Goal: Task Accomplishment & Management: Complete application form

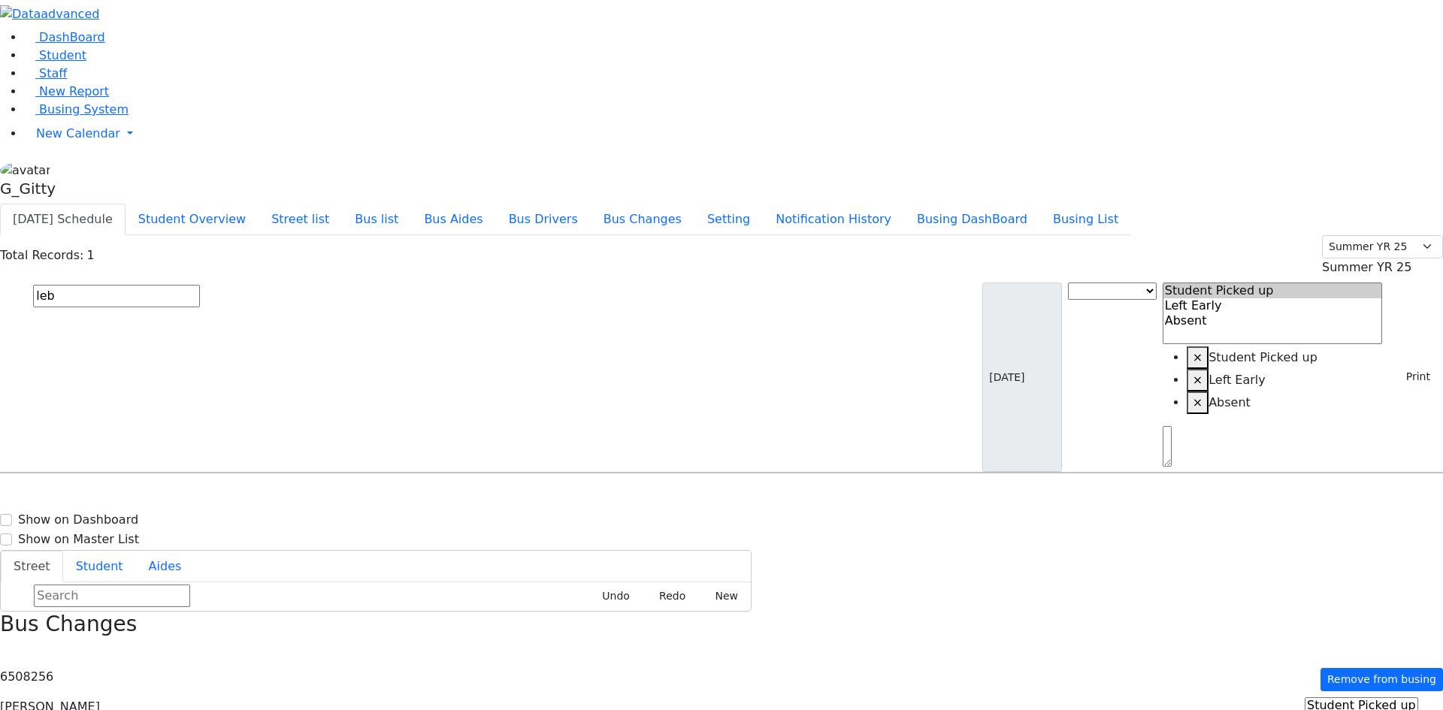
select select
click at [79, 116] on span "Busing System" at bounding box center [83, 109] width 89 height 14
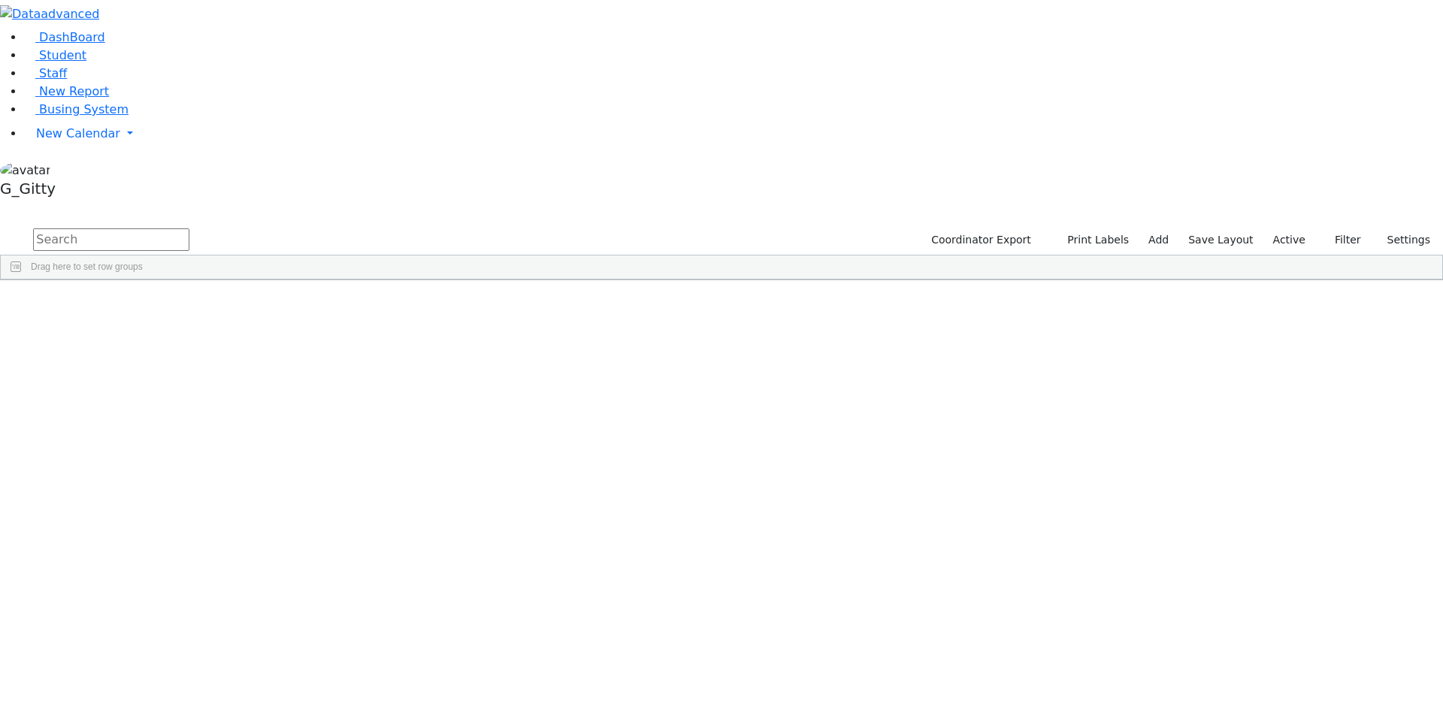
click at [189, 228] on input "text" at bounding box center [111, 239] width 156 height 23
type input "rubin fraid"
click at [190, 304] on div "Rubin" at bounding box center [142, 314] width 95 height 21
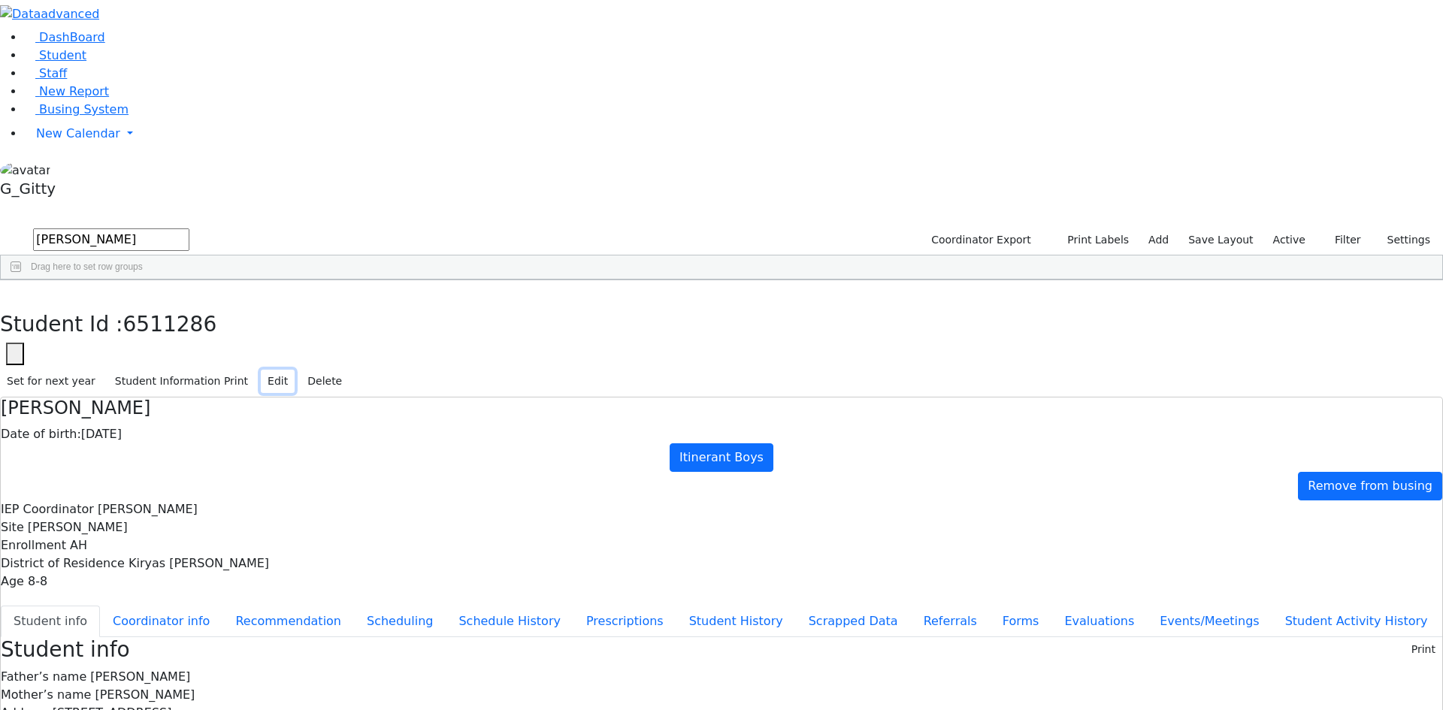
click at [295, 370] on button "Edit" at bounding box center [278, 381] width 34 height 23
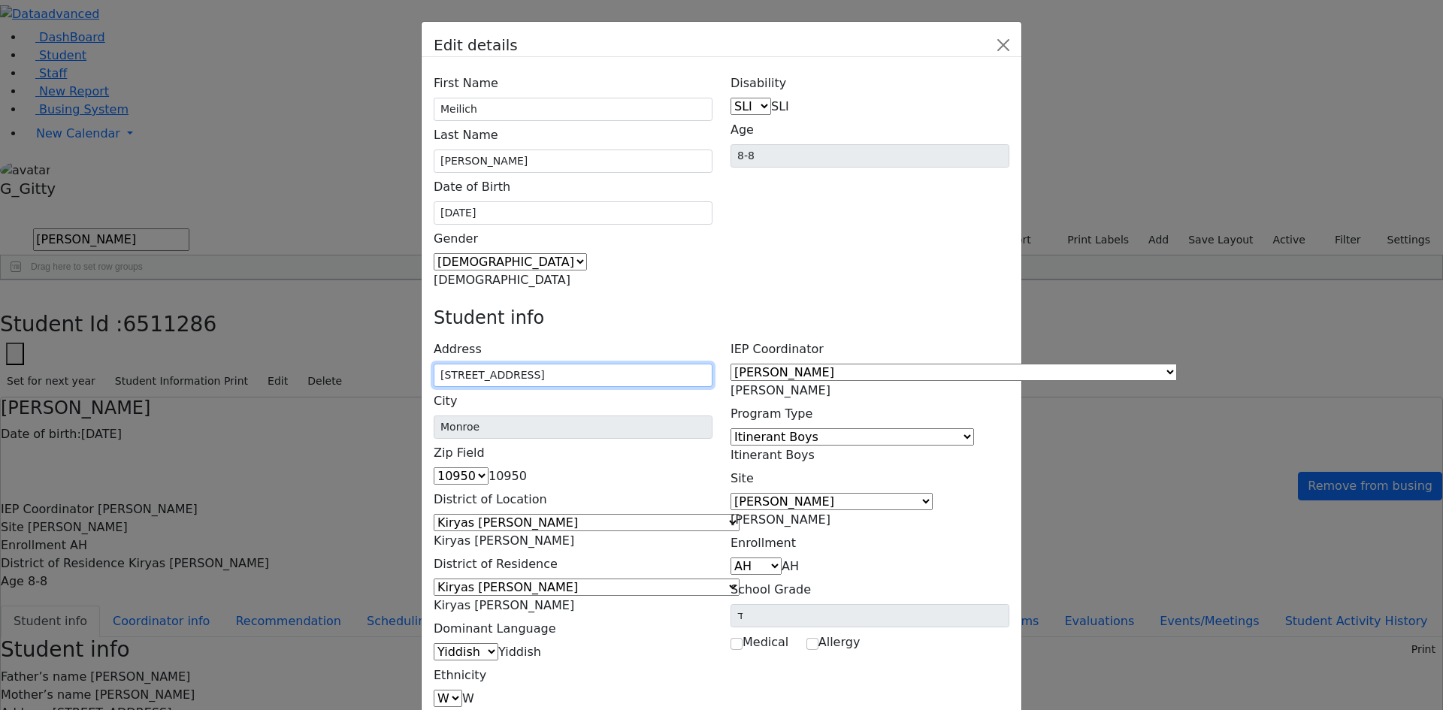
click at [590, 364] on input "2 Beer Sheva St 304" at bounding box center [573, 375] width 279 height 23
click at [592, 364] on input "2 Beer Sheva St #304" at bounding box center [573, 375] width 279 height 23
click at [594, 364] on input "2 Beer Sheva St #304" at bounding box center [573, 375] width 279 height 23
type input "2 Beer Sheva St. #304"
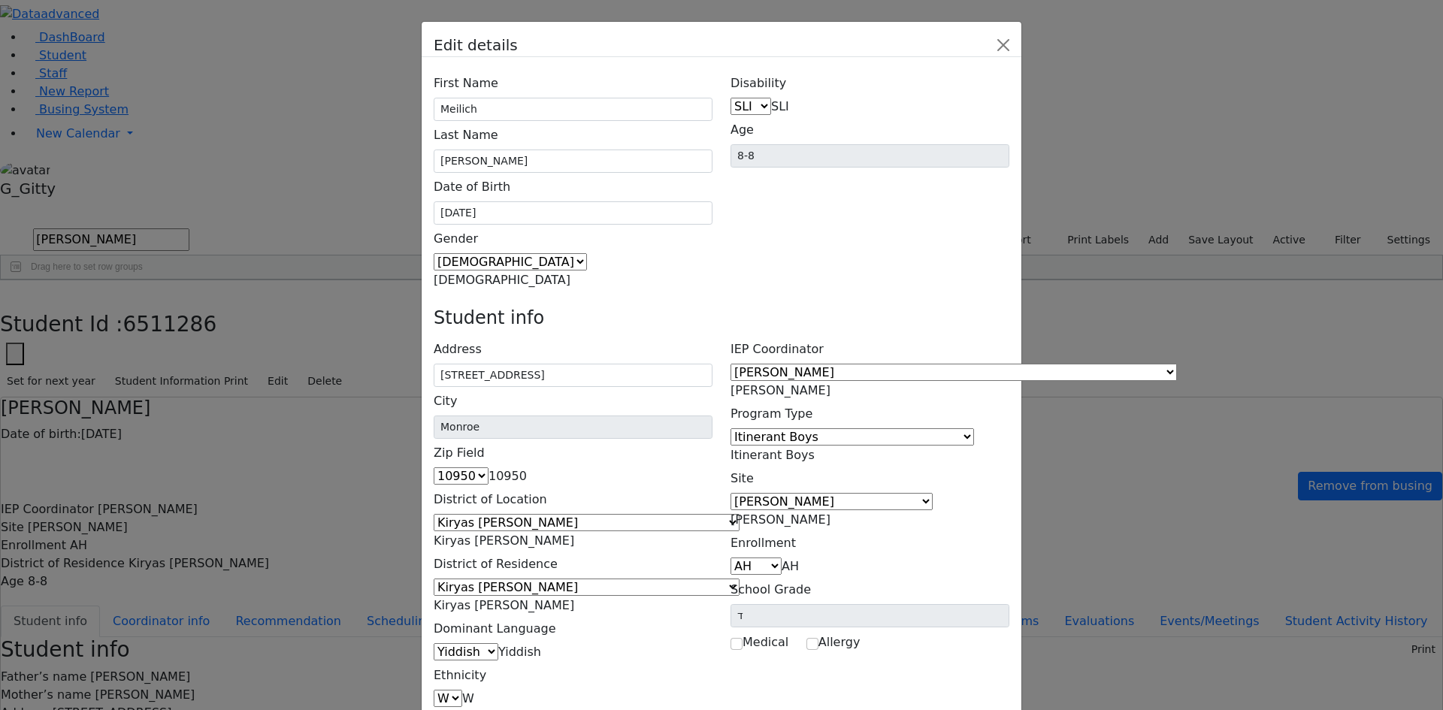
type input "2 Beer Sheva St. #304"
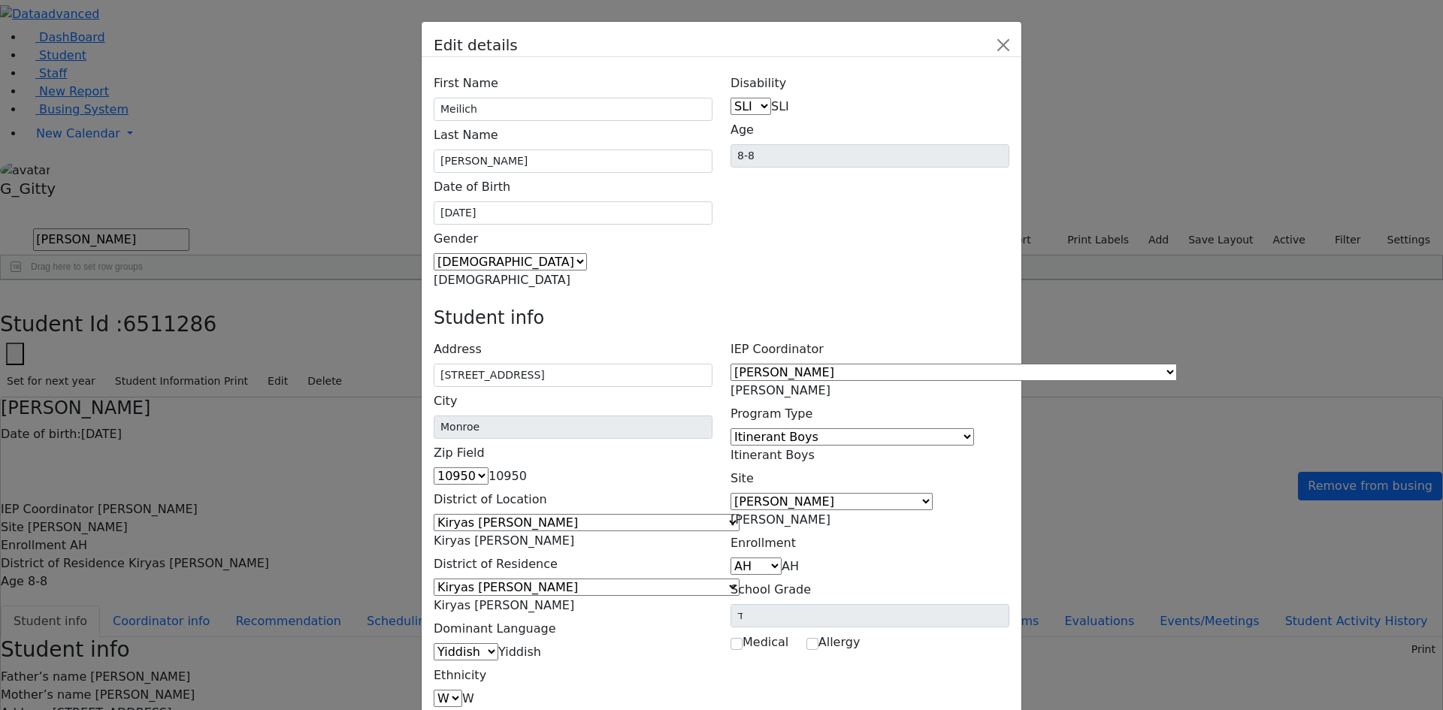
type input "2 Beer Sheva St. #304"
drag, startPoint x: 1022, startPoint y: 699, endPoint x: 1010, endPoint y: 688, distance: 16.5
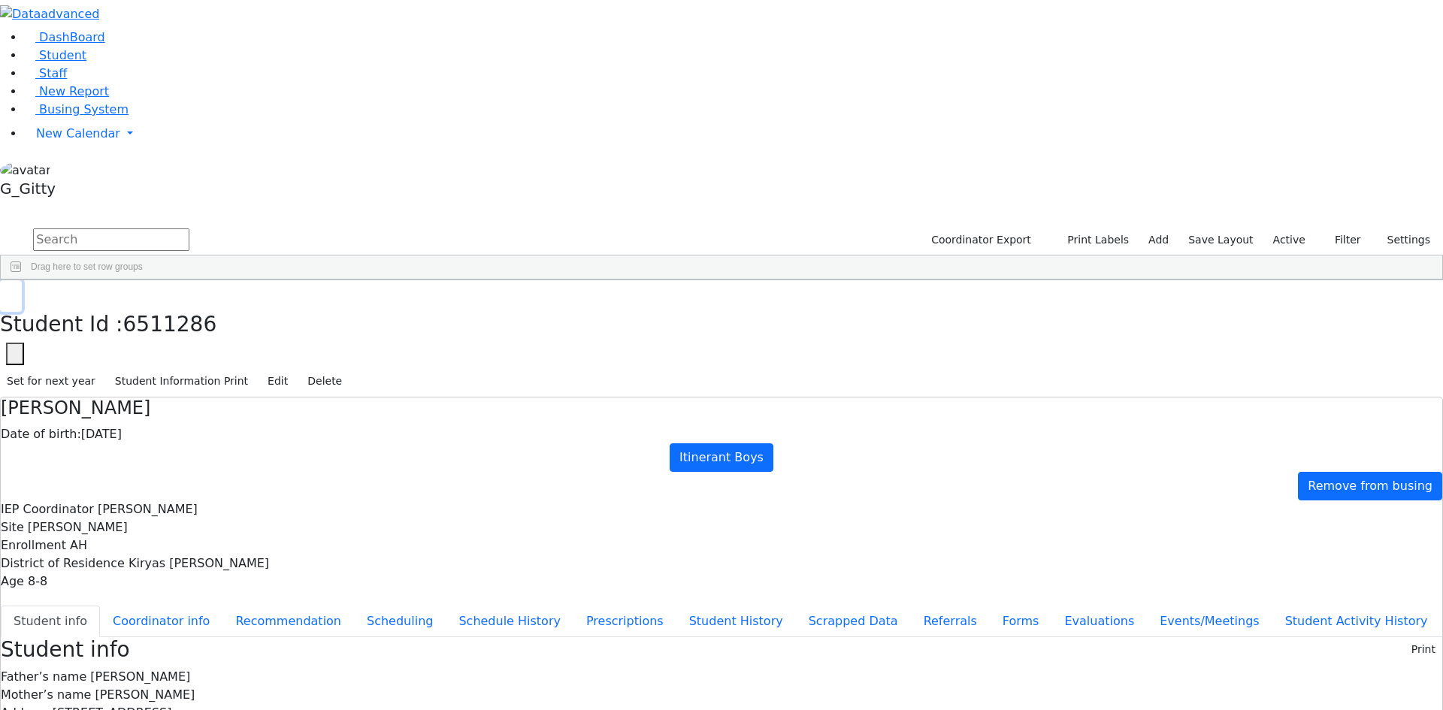
click at [22, 280] on button "button" at bounding box center [11, 296] width 22 height 32
click at [189, 228] on input "text" at bounding box center [111, 239] width 156 height 23
click at [190, 325] on div "Rubin" at bounding box center [142, 335] width 95 height 21
click at [22, 280] on button "button" at bounding box center [11, 296] width 22 height 32
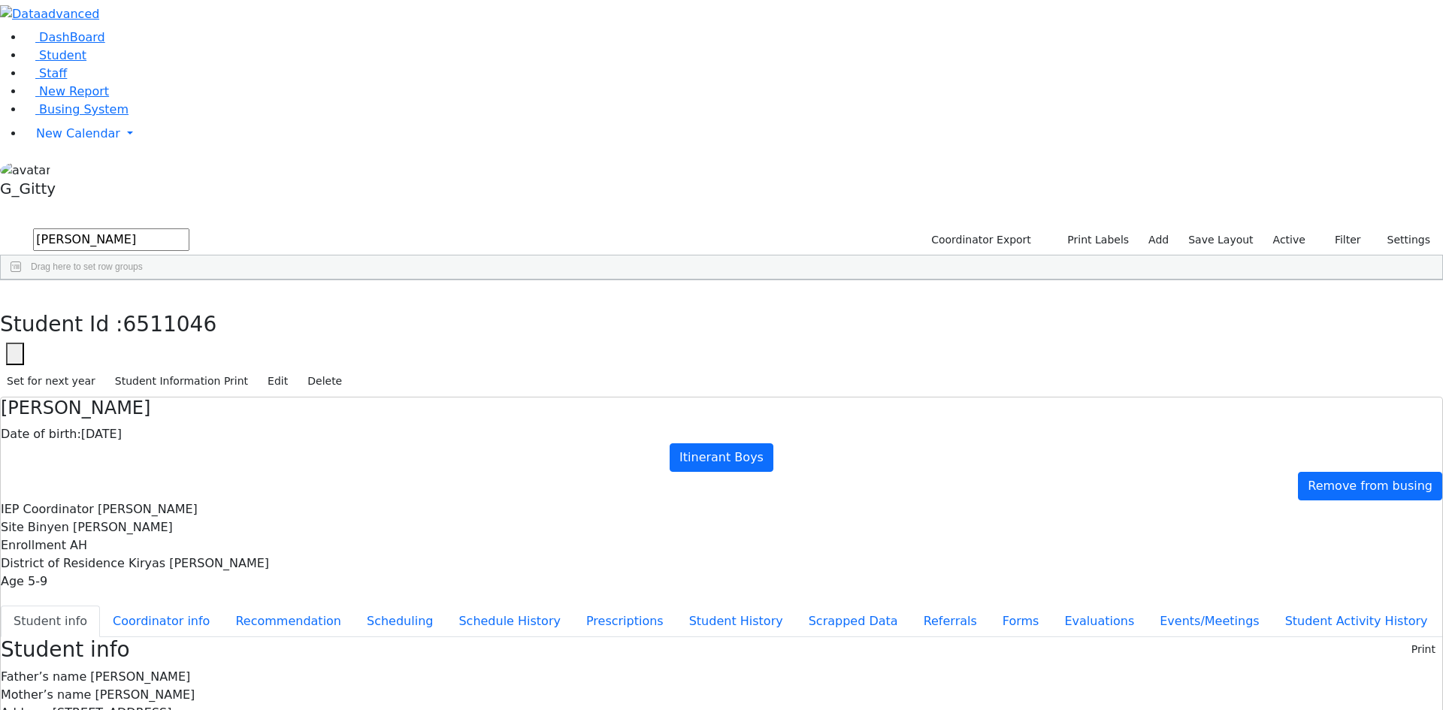
click at [189, 228] on input "rubin" at bounding box center [111, 239] width 156 height 23
type input "rubin fraidy"
click at [190, 325] on div "Rubin" at bounding box center [142, 335] width 95 height 21
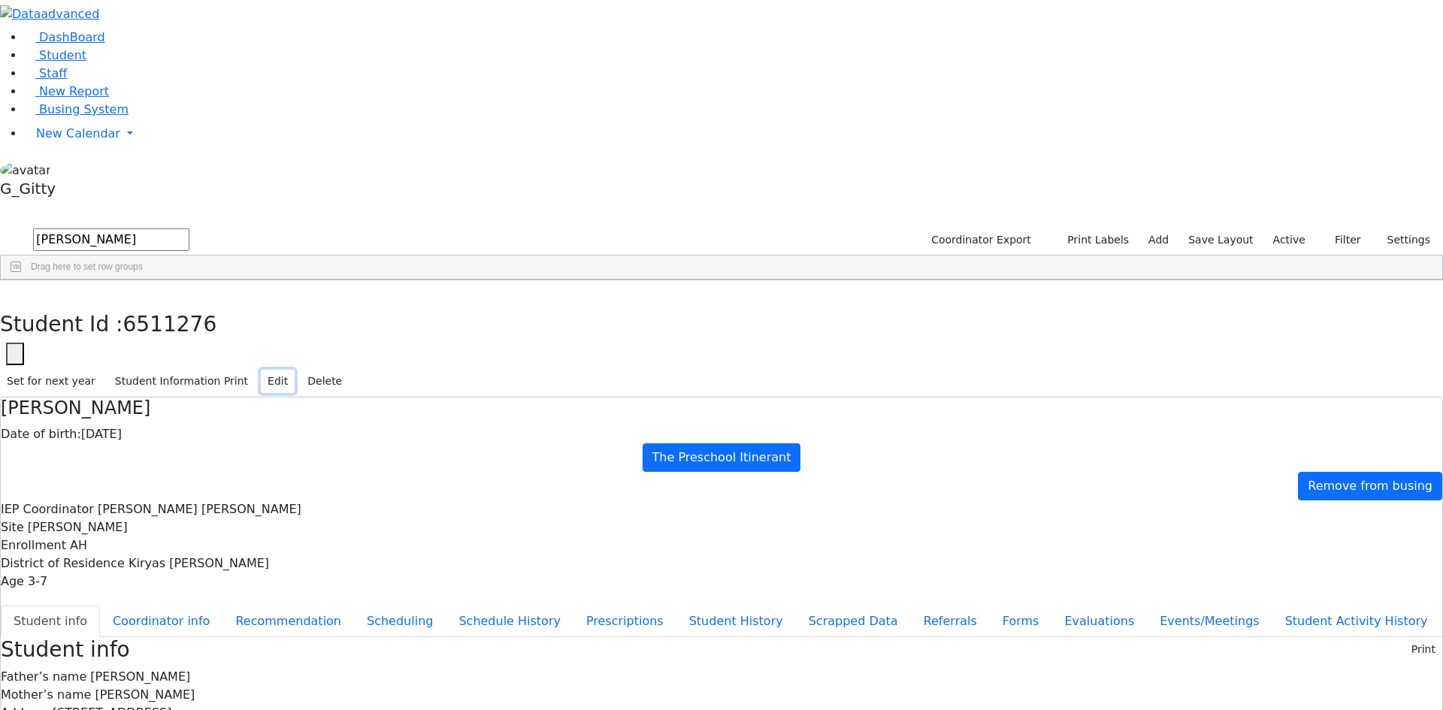
click at [295, 370] on button "Edit" at bounding box center [278, 381] width 34 height 23
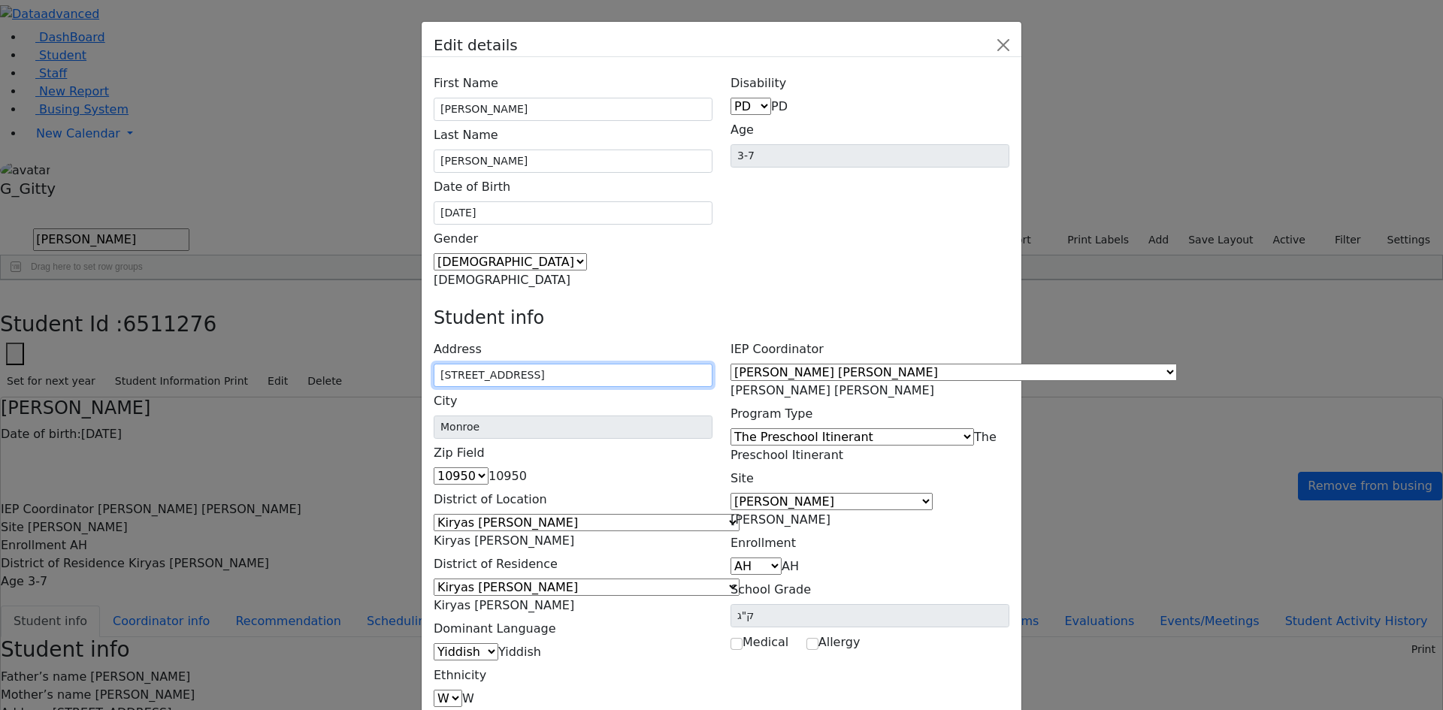
click at [588, 364] on input "2 Beer Sheva St 304" at bounding box center [573, 375] width 279 height 23
click at [603, 364] on input "2 Beer Sheva St. # 304" at bounding box center [573, 375] width 279 height 23
click at [637, 364] on input "2 Beer Sheva St. #304" at bounding box center [573, 375] width 279 height 23
type input "2 Beer Sheva St. #304"
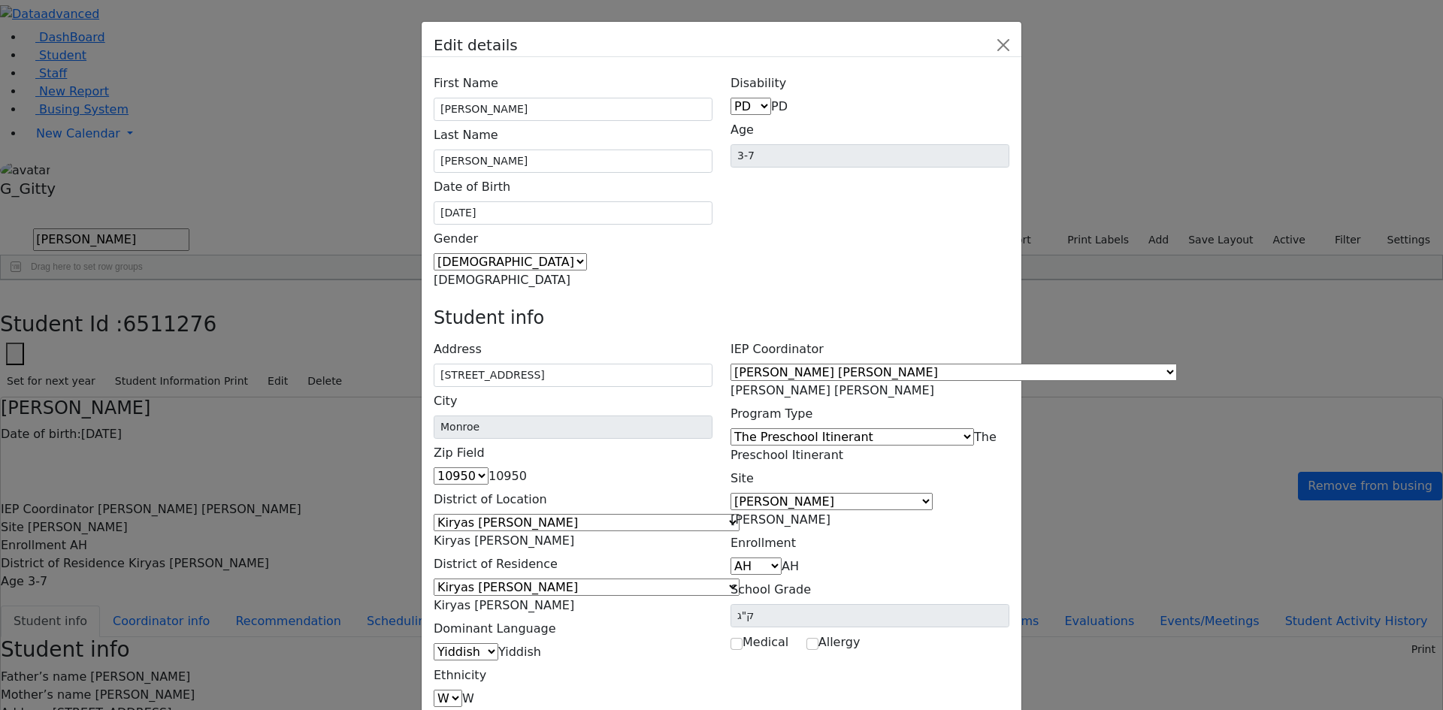
type input "2 Beer Sheva St. #304"
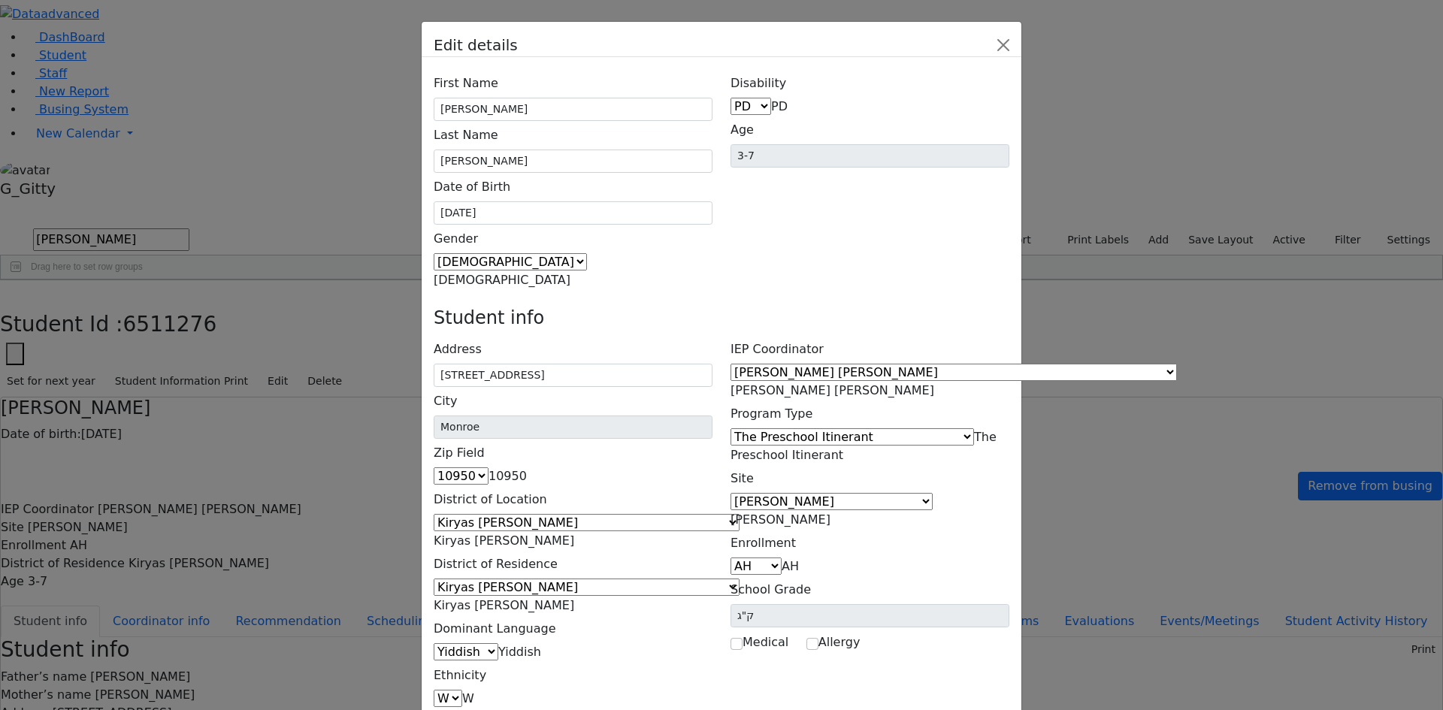
type input "2 Beer Sheva St. #304"
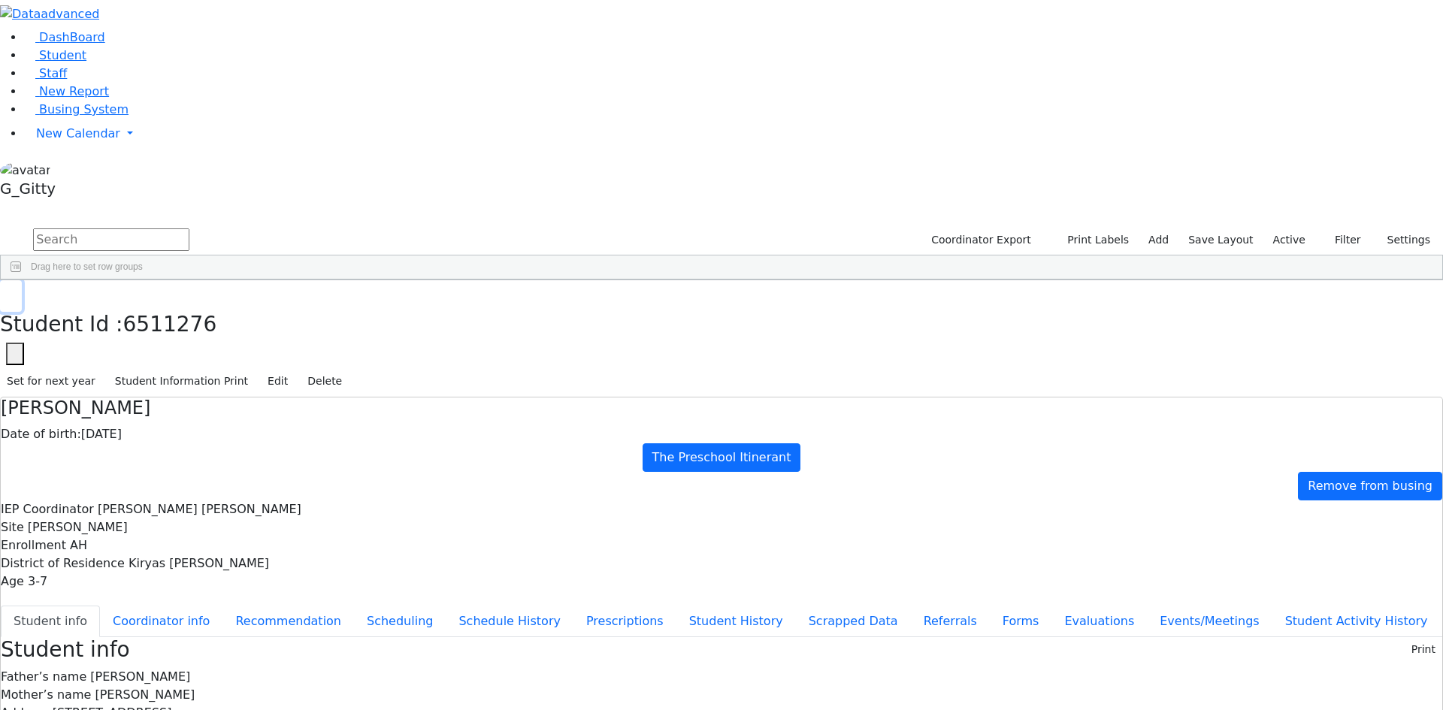
click at [22, 280] on button "button" at bounding box center [11, 296] width 22 height 32
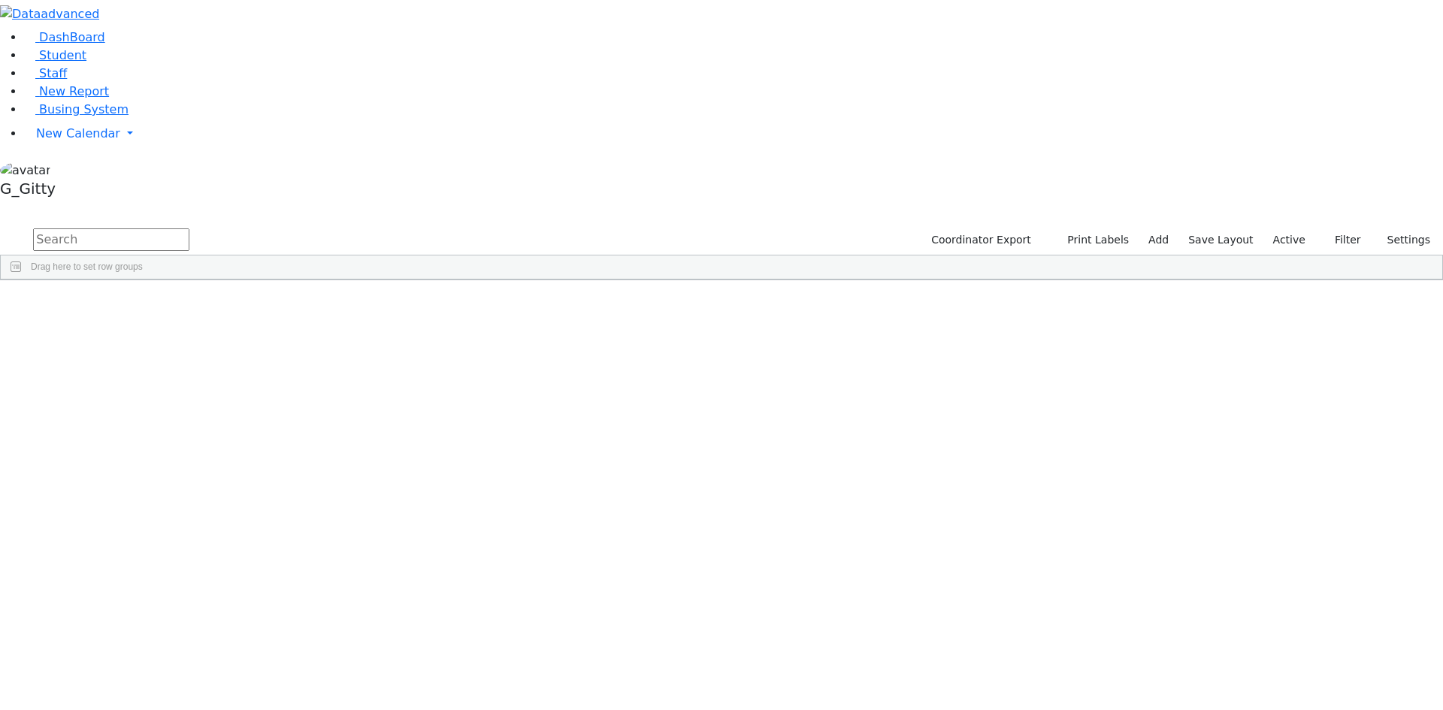
click at [189, 228] on input "text" at bounding box center [111, 239] width 156 height 23
click at [286, 452] on div "[PERSON_NAME]" at bounding box center [237, 462] width 95 height 21
click at [286, 431] on div "Jacob" at bounding box center [237, 441] width 95 height 21
click at [286, 410] on div "Idy" at bounding box center [237, 420] width 95 height 21
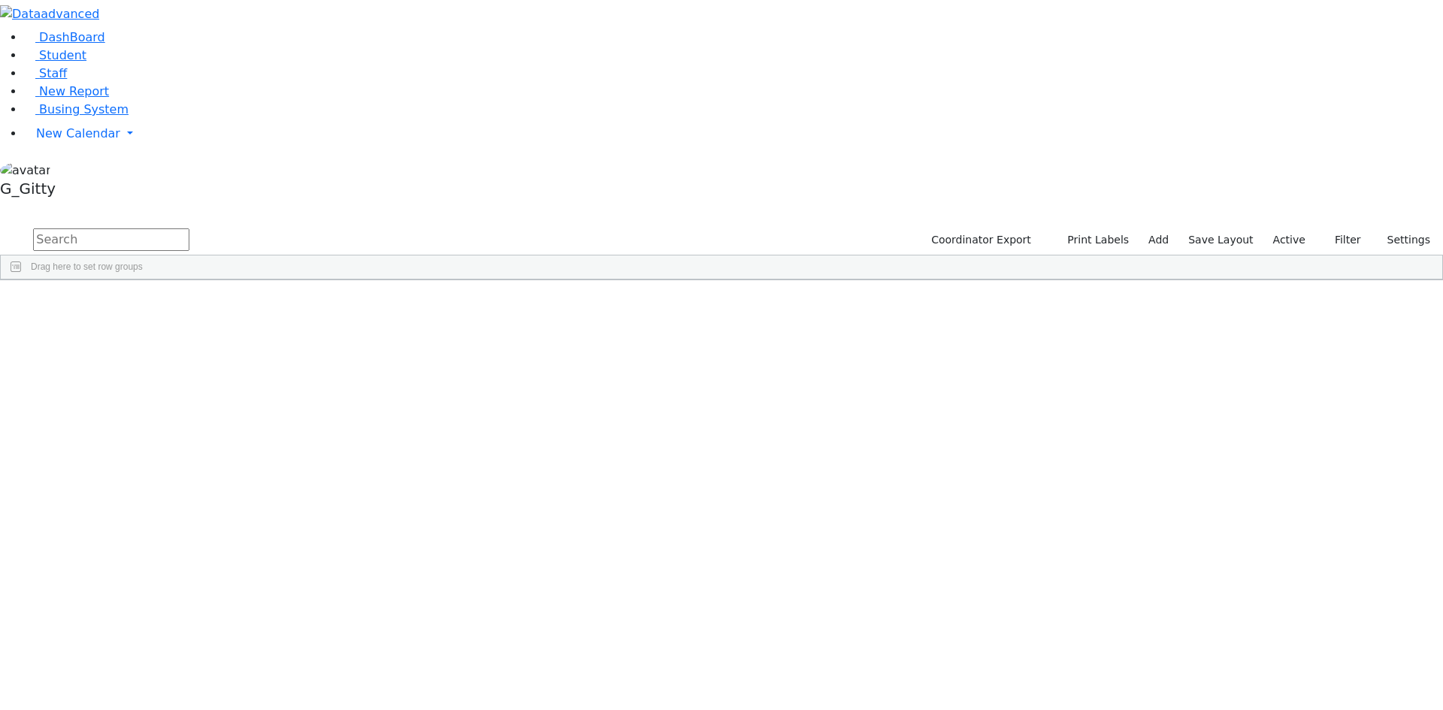
click at [286, 410] on div "Idy" at bounding box center [237, 420] width 95 height 21
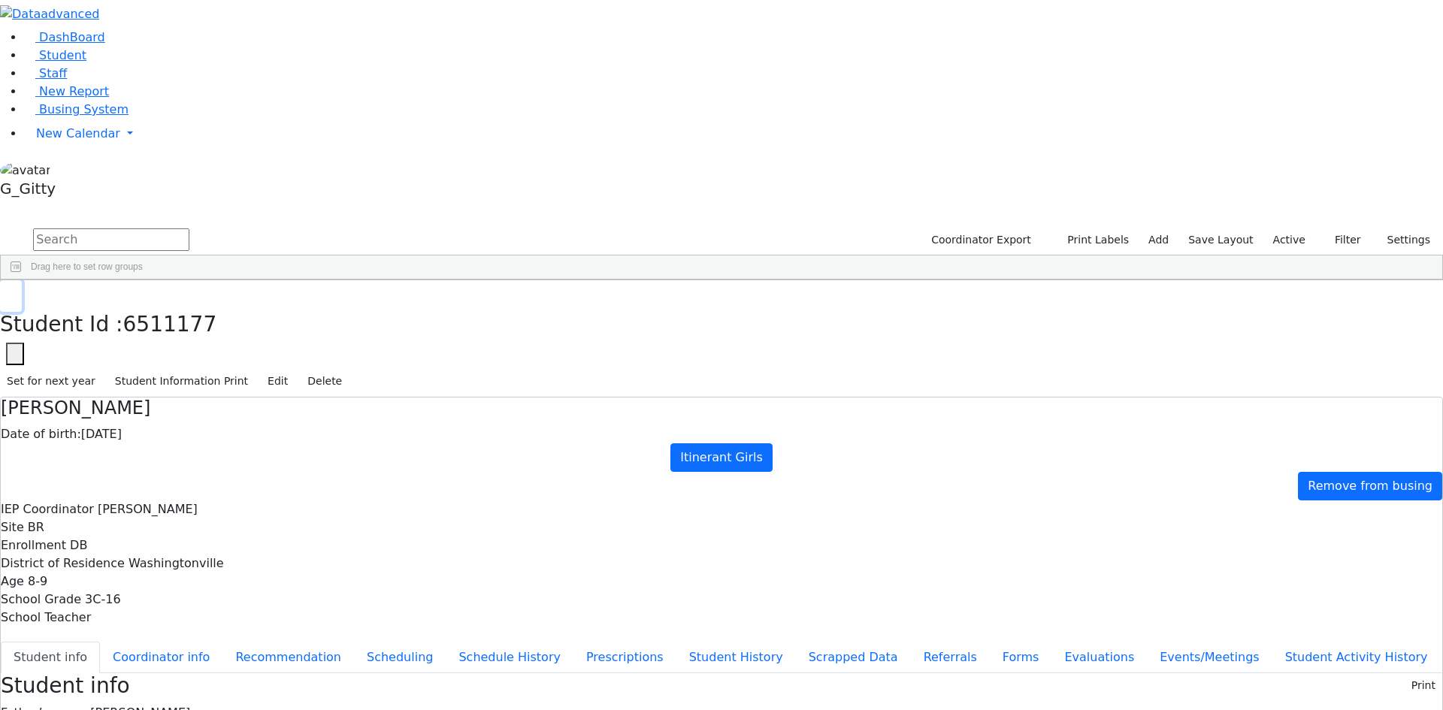
click at [22, 280] on button "button" at bounding box center [11, 296] width 22 height 32
click at [286, 515] on div "Luzer" at bounding box center [237, 525] width 95 height 21
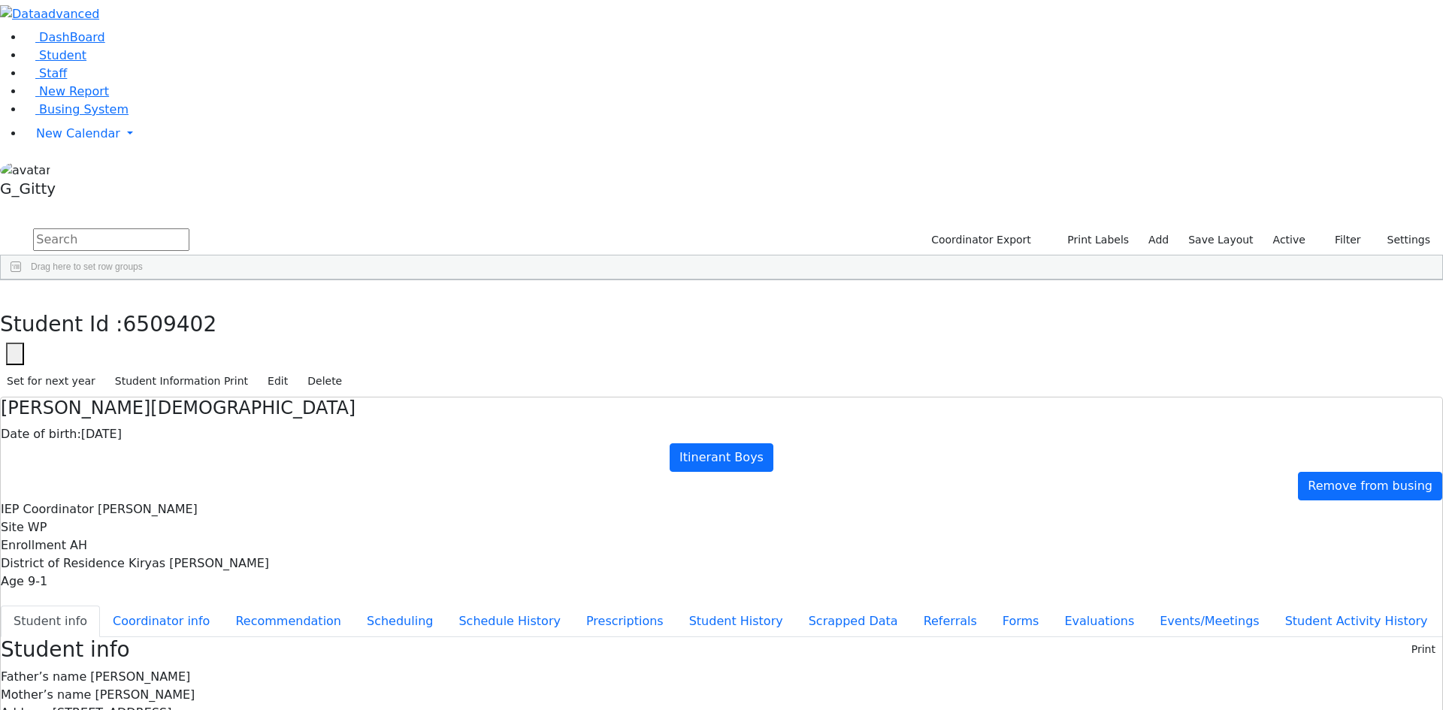
scroll to position [126, 0]
click at [22, 280] on button "button" at bounding box center [11, 296] width 22 height 32
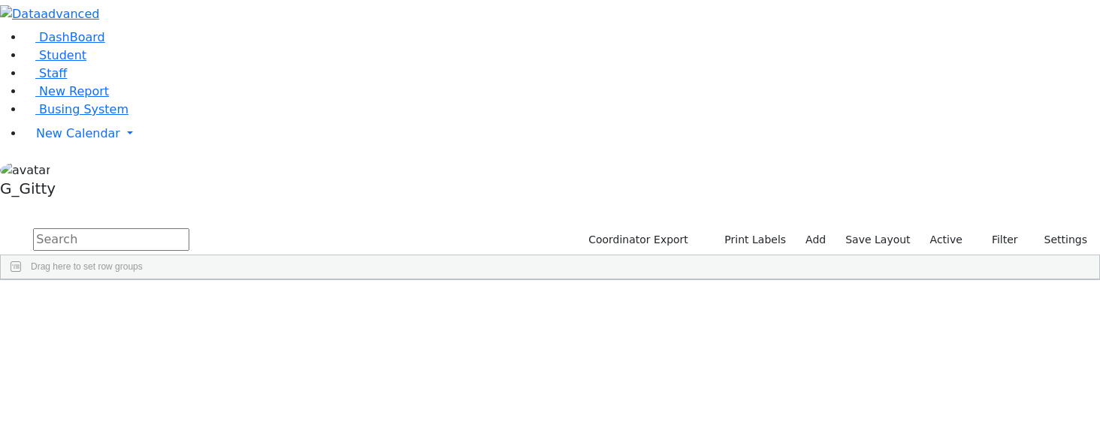
click at [189, 228] on input "text" at bounding box center [111, 239] width 156 height 23
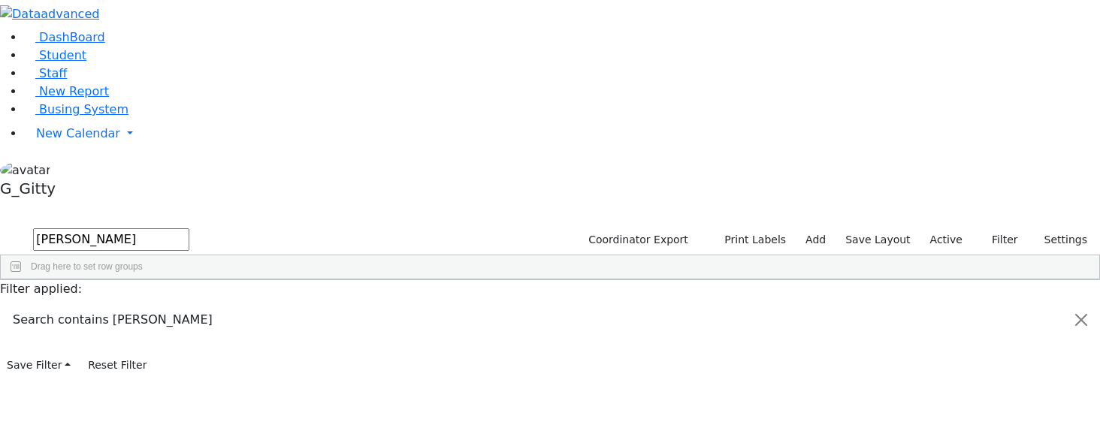
click at [190, 304] on div "Friesel" at bounding box center [142, 314] width 95 height 21
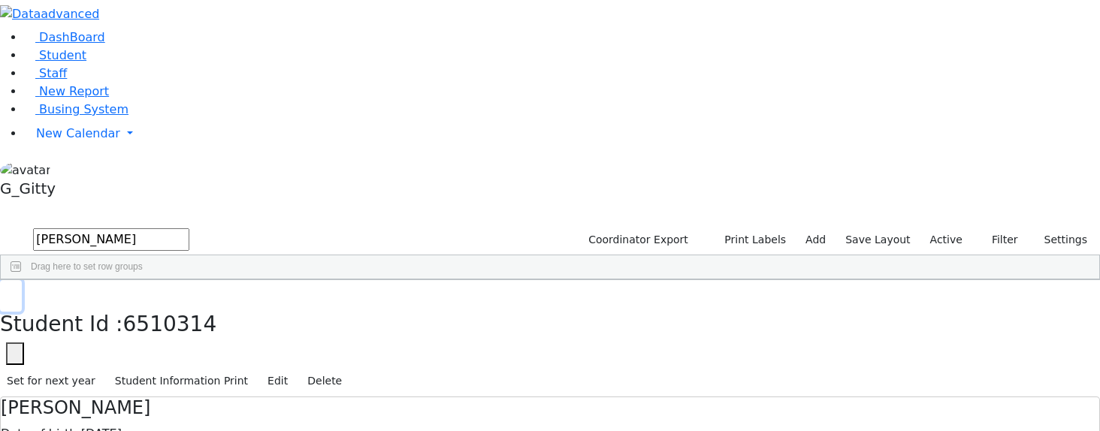
click at [22, 280] on button "button" at bounding box center [11, 296] width 22 height 32
click at [189, 228] on input "friesel" at bounding box center [111, 239] width 156 height 23
type input "ellenb"
click at [190, 304] on div "Ellenbogen" at bounding box center [142, 314] width 95 height 21
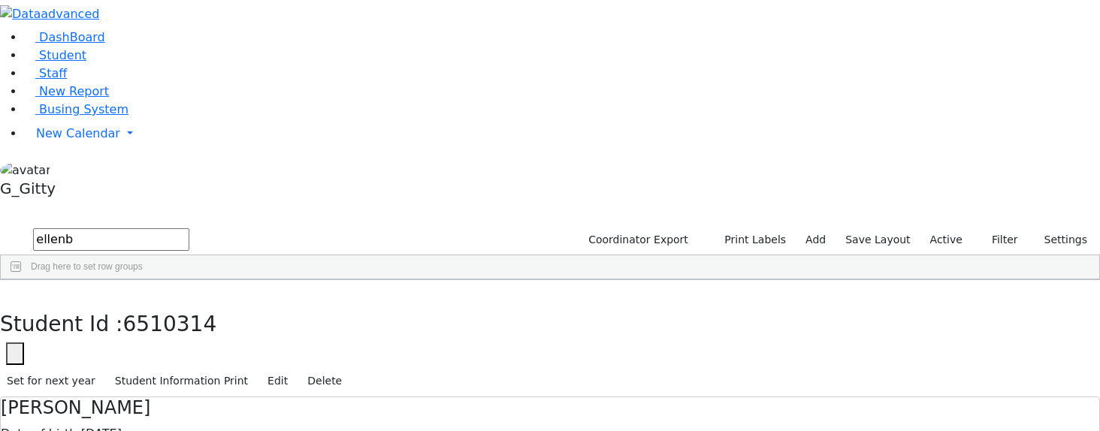
click at [190, 304] on div "Ellenbogen" at bounding box center [142, 314] width 95 height 21
click at [22, 280] on button "button" at bounding box center [11, 296] width 22 height 32
click at [189, 228] on input "ellenb" at bounding box center [111, 239] width 156 height 23
click at [189, 228] on input "text" at bounding box center [111, 239] width 156 height 23
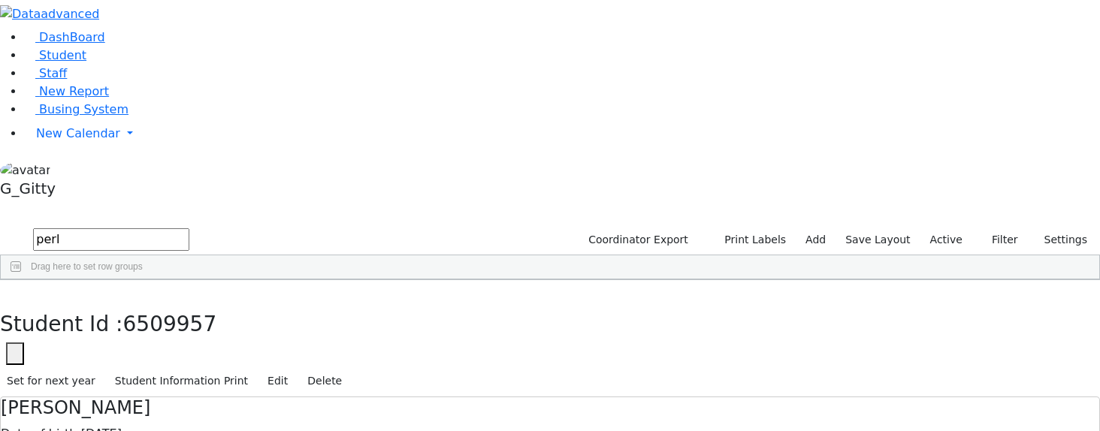
click at [190, 346] on div "Perl" at bounding box center [142, 356] width 95 height 21
click at [22, 280] on button "button" at bounding box center [11, 296] width 22 height 32
click at [189, 228] on input "perl" at bounding box center [111, 239] width 156 height 23
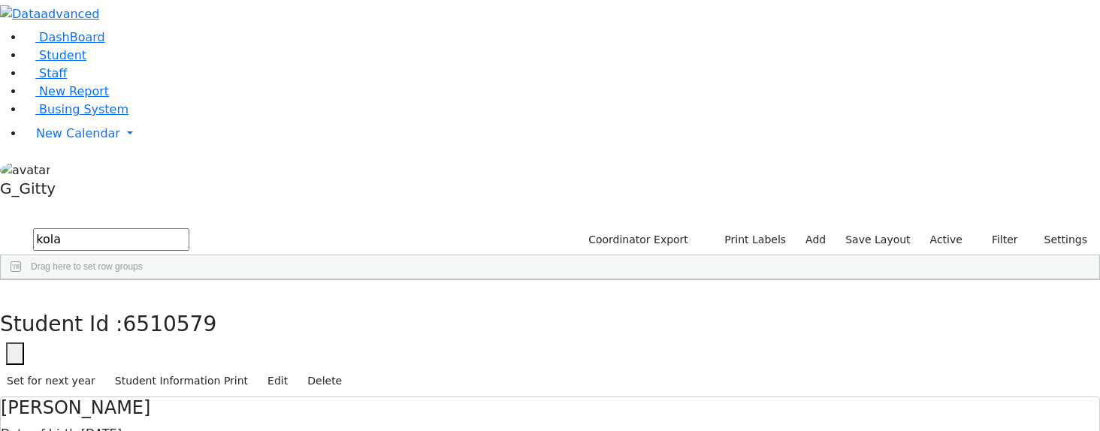
type input "kola"
click at [190, 304] on div "Kolakowski" at bounding box center [142, 314] width 95 height 21
